Goal: Transaction & Acquisition: Purchase product/service

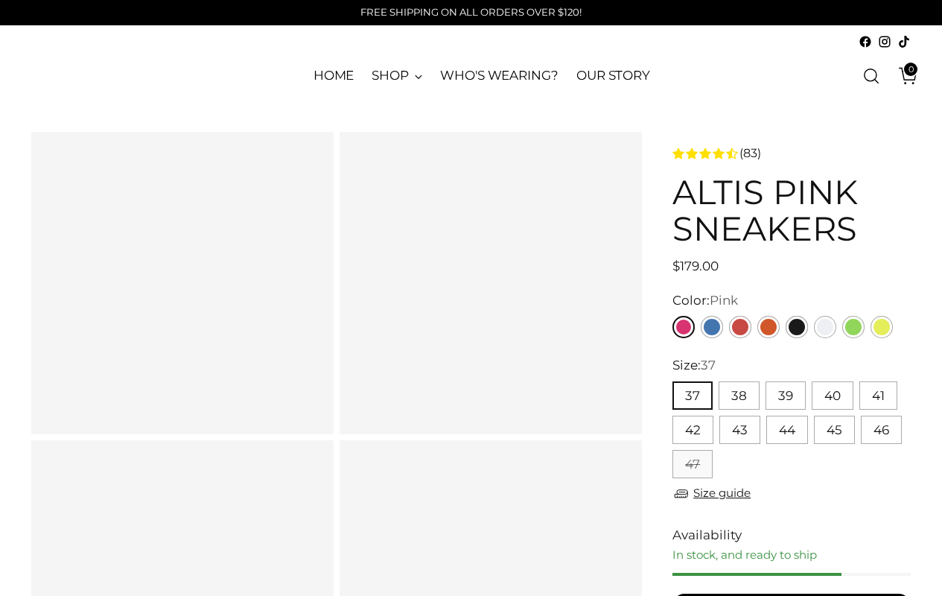
click at [683, 327] on link "Pink" at bounding box center [683, 327] width 22 height 22
click at [692, 395] on button "37" at bounding box center [692, 395] width 40 height 28
click at [751, 153] on span "(83)" at bounding box center [750, 153] width 22 height 18
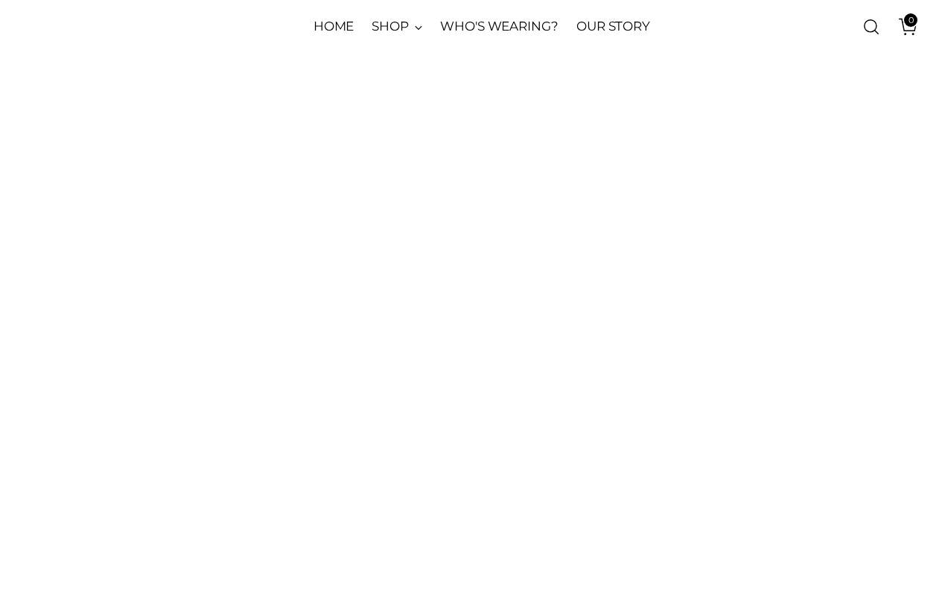
scroll to position [3581, 0]
